Goal: Transaction & Acquisition: Download file/media

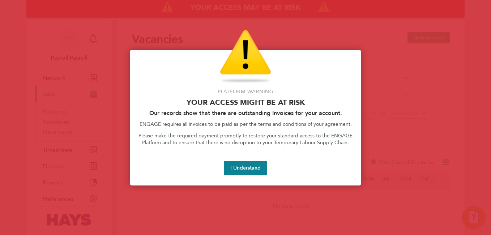
click at [247, 167] on button "I Understand" at bounding box center [245, 168] width 43 height 14
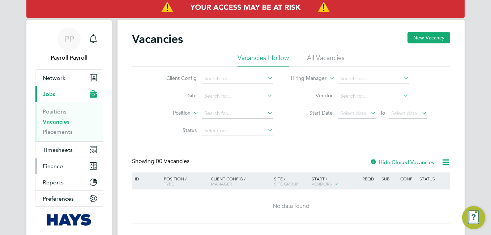
click at [92, 169] on icon "Main navigation" at bounding box center [91, 167] width 3 height 3
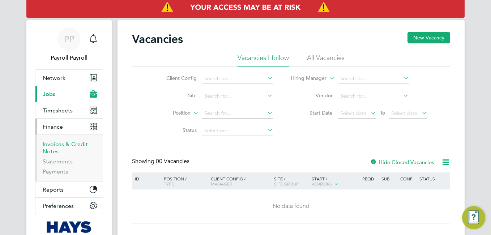
click at [52, 145] on link "Invoices & Credit Notes" at bounding box center [65, 148] width 45 height 14
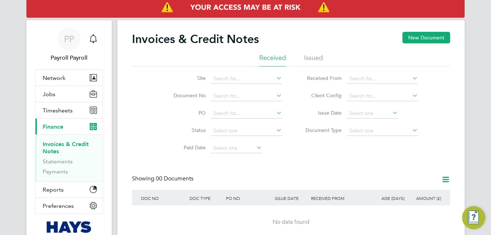
click at [315, 61] on li "Issued" at bounding box center [313, 59] width 19 height 13
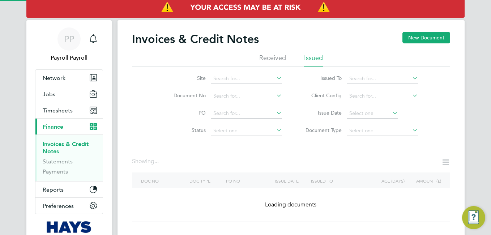
click at [411, 78] on icon at bounding box center [411, 78] width 0 height 10
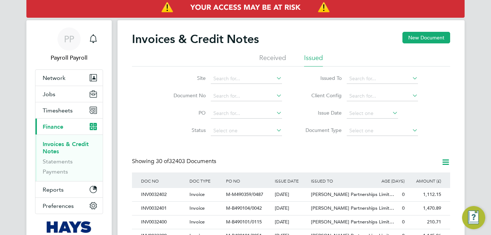
click at [369, 159] on li "[PERSON_NAME] Property Services Limited" at bounding box center [405, 164] width 118 height 10
type input "[PERSON_NAME] Property Services Limited"
click at [411, 75] on icon at bounding box center [411, 78] width 0 height 10
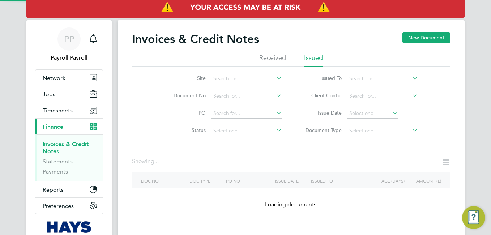
click at [411, 75] on icon at bounding box center [411, 78] width 0 height 10
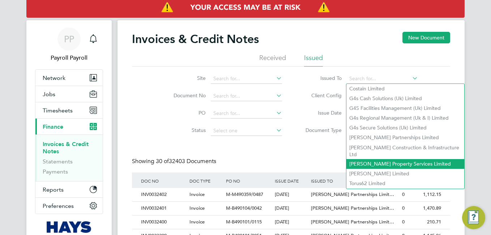
click at [352, 159] on li "[PERSON_NAME] Property Services Limited" at bounding box center [405, 164] width 118 height 10
type input "[PERSON_NAME] Property Services Limited"
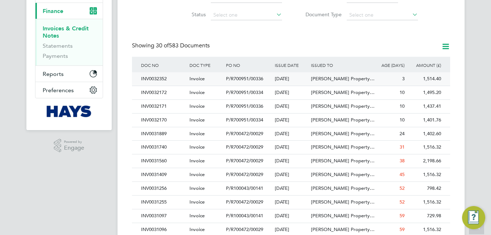
click at [179, 78] on div "INV0032352" at bounding box center [163, 78] width 48 height 13
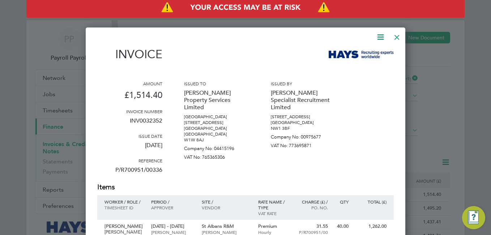
click at [368, 37] on div at bounding box center [241, 37] width 288 height 9
click at [380, 36] on icon at bounding box center [380, 37] width 9 height 9
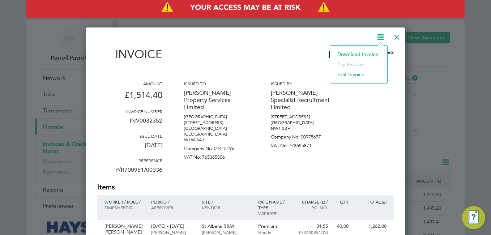
click at [394, 36] on div at bounding box center [396, 35] width 13 height 13
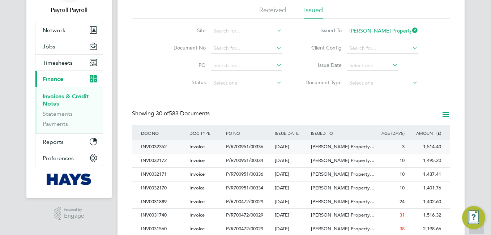
click at [283, 149] on div "[DATE]" at bounding box center [291, 146] width 37 height 13
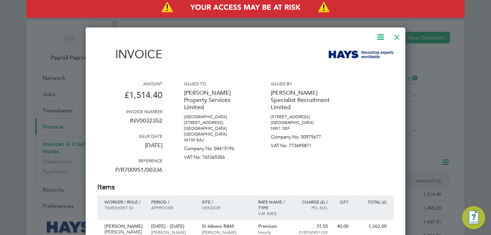
click at [376, 37] on icon at bounding box center [380, 37] width 9 height 9
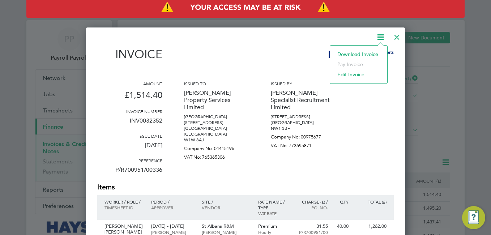
click at [354, 53] on li "Download Invoice" at bounding box center [359, 54] width 50 height 10
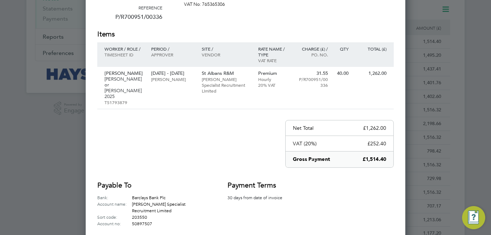
scroll to position [156, 0]
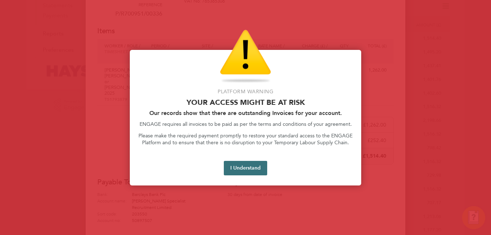
click at [244, 170] on button "I Understand" at bounding box center [245, 168] width 43 height 14
click at [249, 170] on button "I Understand" at bounding box center [245, 168] width 43 height 14
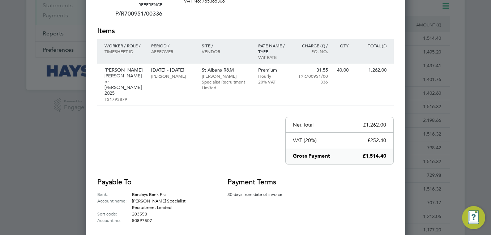
scroll to position [0, 0]
